Goal: Communication & Community: Answer question/provide support

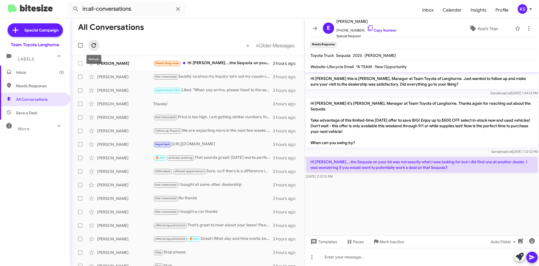
click at [93, 42] on icon at bounding box center [93, 45] width 7 height 7
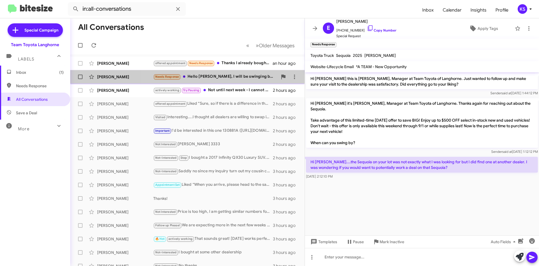
click at [237, 76] on div "Needs Response Hello [PERSON_NAME], I will be swinging by [DATE] to discuss thi…" at bounding box center [215, 76] width 124 height 6
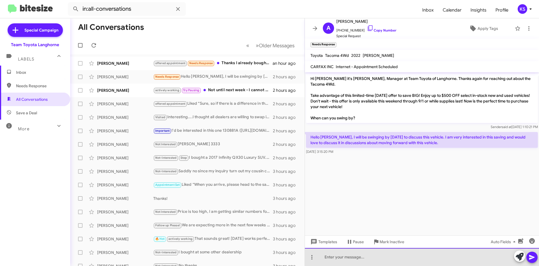
click at [353, 257] on div at bounding box center [422, 257] width 234 height 18
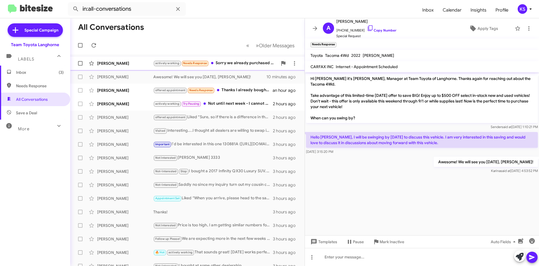
click at [217, 67] on div "[PERSON_NAME] actively working Needs Response Sorry we already purchased a vehi…" at bounding box center [188, 63] width 226 height 11
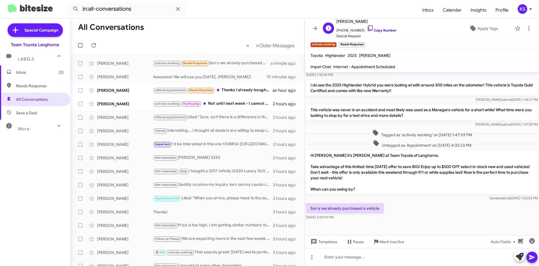
click at [367, 26] on icon at bounding box center [370, 28] width 7 height 7
click at [364, 40] on span "×" at bounding box center [364, 41] width 4 height 7
click at [243, 89] on div "offered appointment Needs Response Thanks I already bought 2025 Toyota tundra S…" at bounding box center [215, 90] width 124 height 6
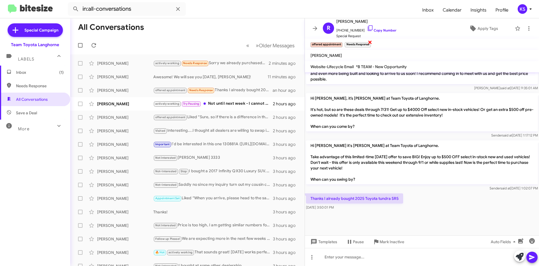
click at [369, 41] on span "×" at bounding box center [370, 41] width 4 height 7
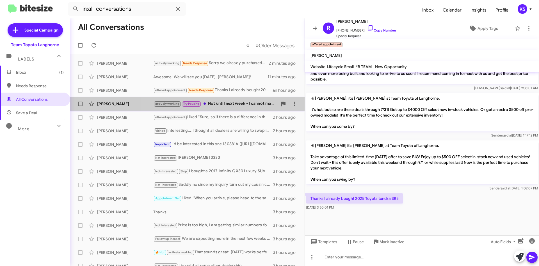
click at [240, 105] on div "actively working Try Pausing Not until next week - I cannot make it to your pla…" at bounding box center [215, 103] width 124 height 6
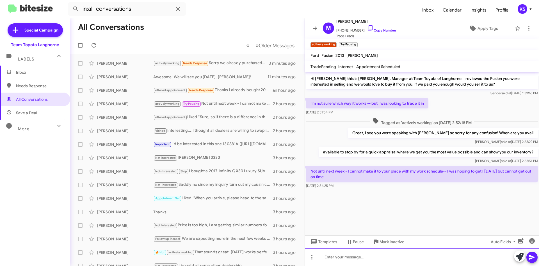
click at [351, 255] on div at bounding box center [422, 257] width 234 height 18
click at [384, 259] on div at bounding box center [422, 257] width 234 height 18
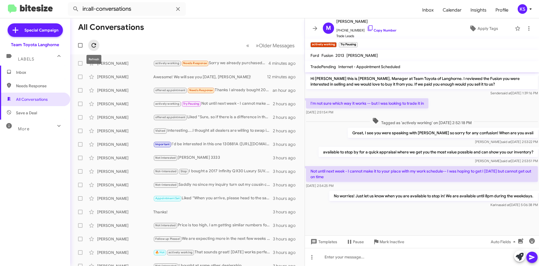
click at [97, 44] on span at bounding box center [93, 45] width 11 height 7
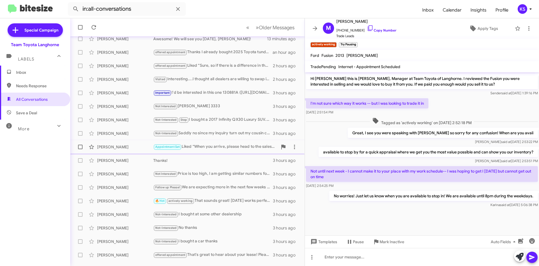
scroll to position [56, 0]
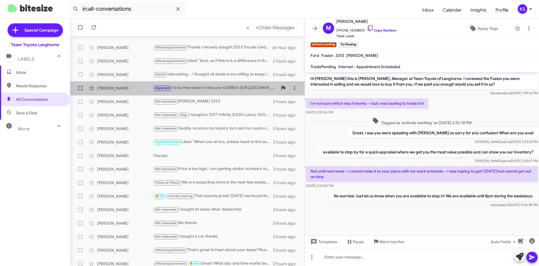
click at [219, 89] on div "Important I'd be interested in this one 130881A ([URL][DOMAIN_NAME][US_VEHICLE_…" at bounding box center [215, 88] width 124 height 6
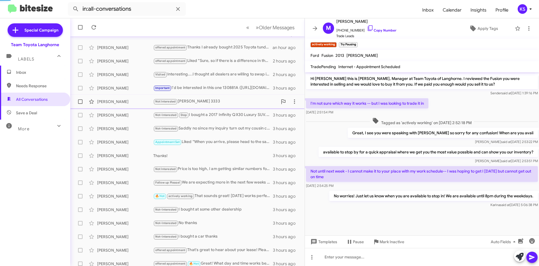
scroll to position [174, 0]
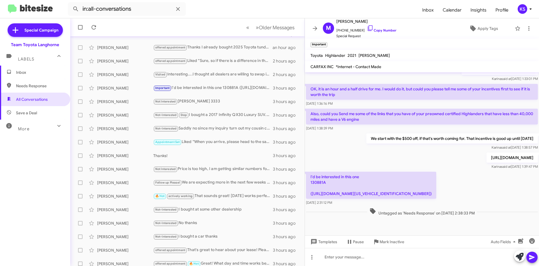
click at [323, 183] on p "I'd be interested in this one 130881A ([URL][DOMAIN_NAME][US_VEHICLE_IDENTIFICA…" at bounding box center [371, 184] width 130 height 27
drag, startPoint x: 326, startPoint y: 182, endPoint x: 307, endPoint y: 182, distance: 18.8
click at [307, 182] on p "I'd be interested in this one 130881A ([URL][DOMAIN_NAME][US_VEHICLE_IDENTIFICA…" at bounding box center [371, 184] width 130 height 27
copy p "130881A"
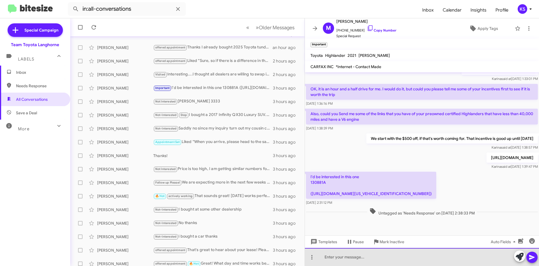
click at [353, 257] on div at bounding box center [422, 257] width 234 height 18
click at [470, 249] on div "That vehicle is available! We would like to schedule your test drive, are you a…" at bounding box center [422, 257] width 234 height 18
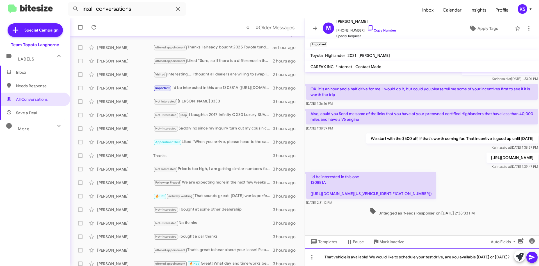
click at [370, 259] on div "That vehicle is available! We would like to schedule your test drive, are you a…" at bounding box center [422, 257] width 234 height 18
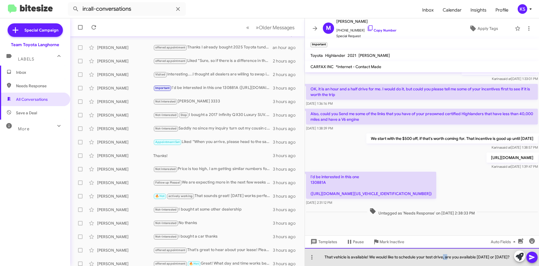
drag, startPoint x: 447, startPoint y: 251, endPoint x: 443, endPoint y: 251, distance: 4.6
click at [443, 251] on div "That vehicle is available! We would like to schedule your test drive, are you a…" at bounding box center [422, 257] width 234 height 18
click at [467, 258] on div "That vehicle is available! We would like to schedule your test drive! Are you a…" at bounding box center [422, 257] width 234 height 18
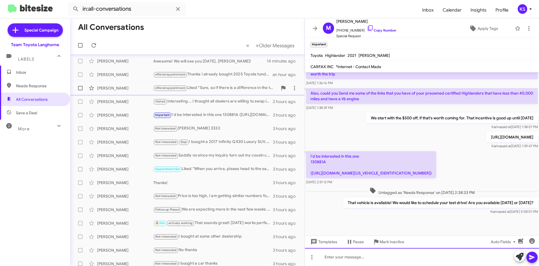
scroll to position [0, 0]
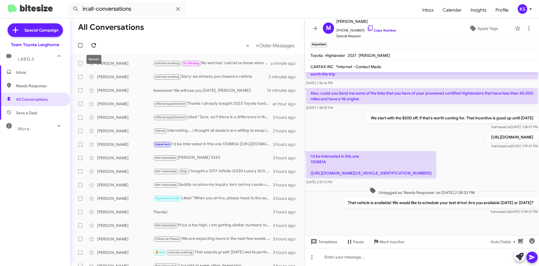
click at [93, 45] on icon at bounding box center [93, 45] width 7 height 7
click at [91, 48] on icon at bounding box center [93, 45] width 7 height 7
